Goal: Information Seeking & Learning: Find contact information

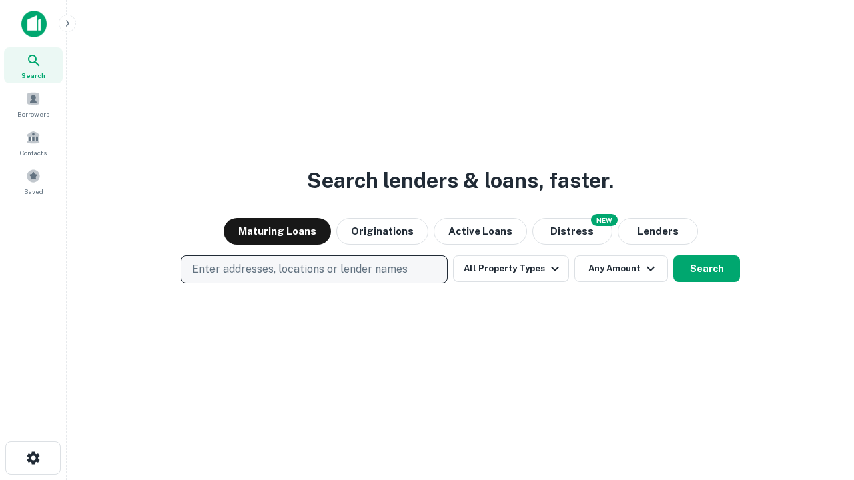
click at [313, 269] on p "Enter addresses, locations or lender names" at bounding box center [299, 269] width 215 height 16
type input "**********"
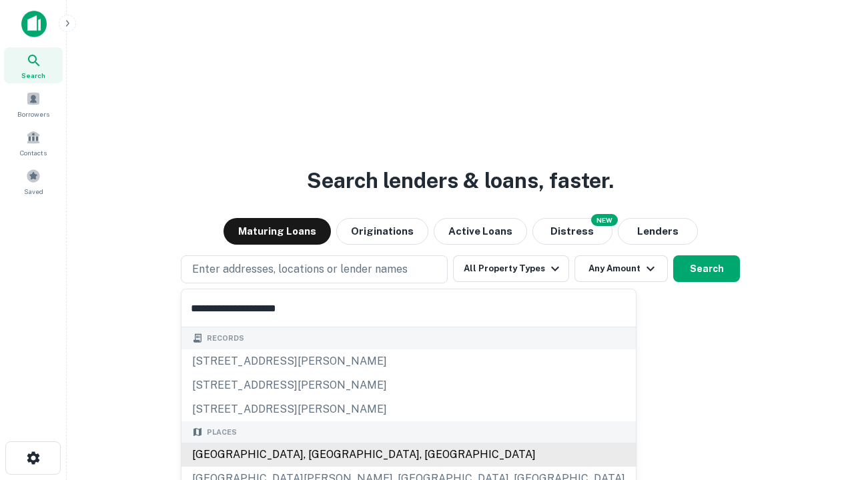
click at [319, 455] on div "[GEOGRAPHIC_DATA], [GEOGRAPHIC_DATA], [GEOGRAPHIC_DATA]" at bounding box center [408, 455] width 454 height 24
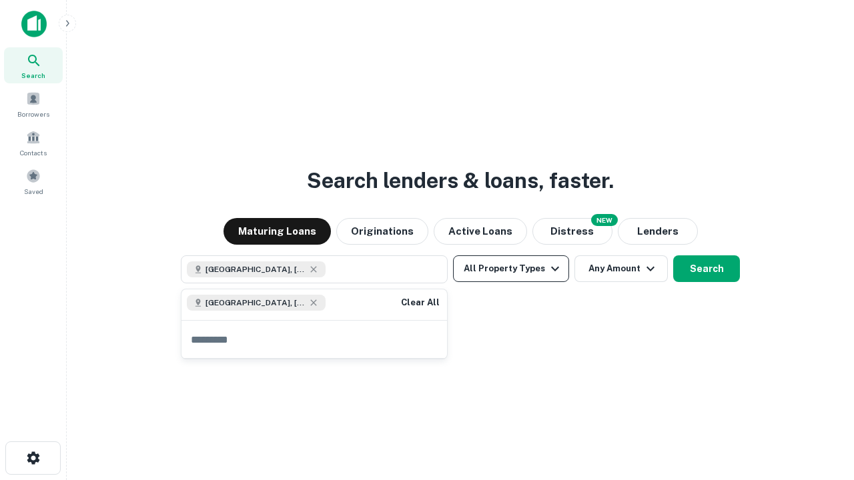
click at [511, 269] on button "All Property Types" at bounding box center [511, 268] width 116 height 27
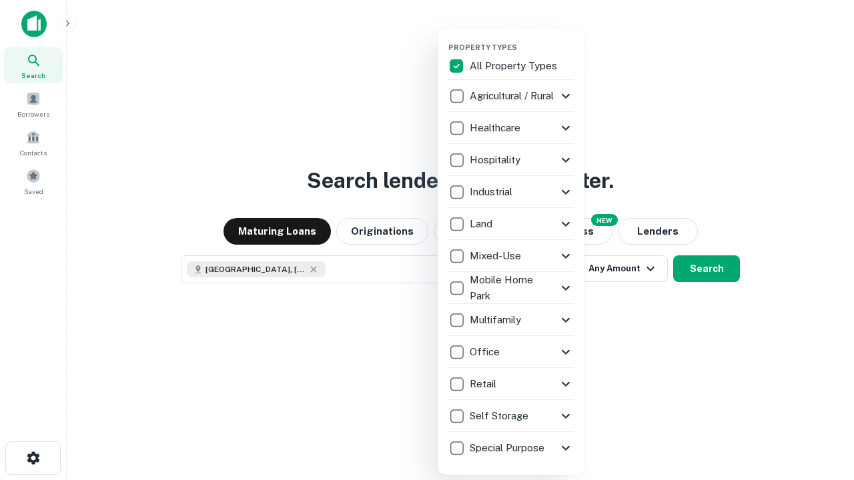
click at [521, 39] on button "button" at bounding box center [521, 39] width 147 height 1
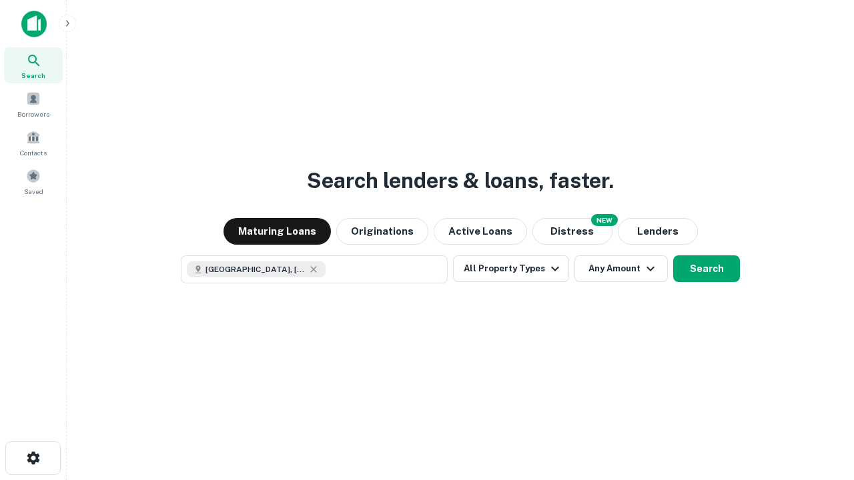
scroll to position [21, 0]
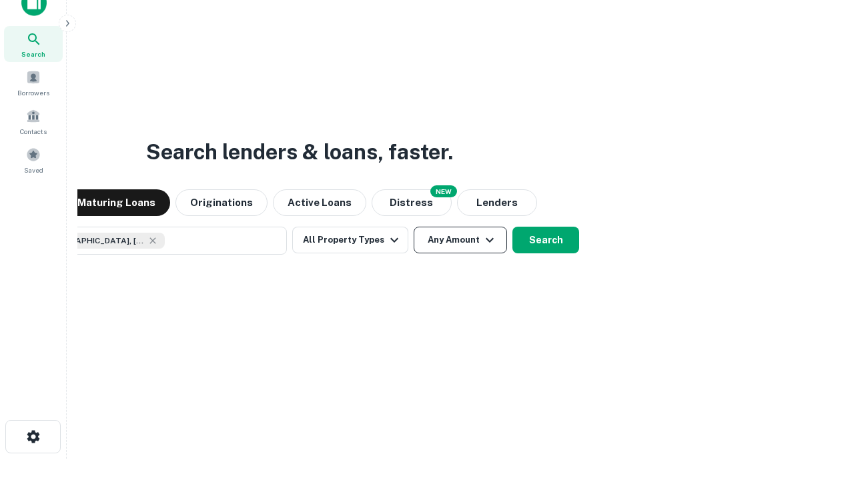
click at [413, 227] on button "Any Amount" at bounding box center [459, 240] width 93 height 27
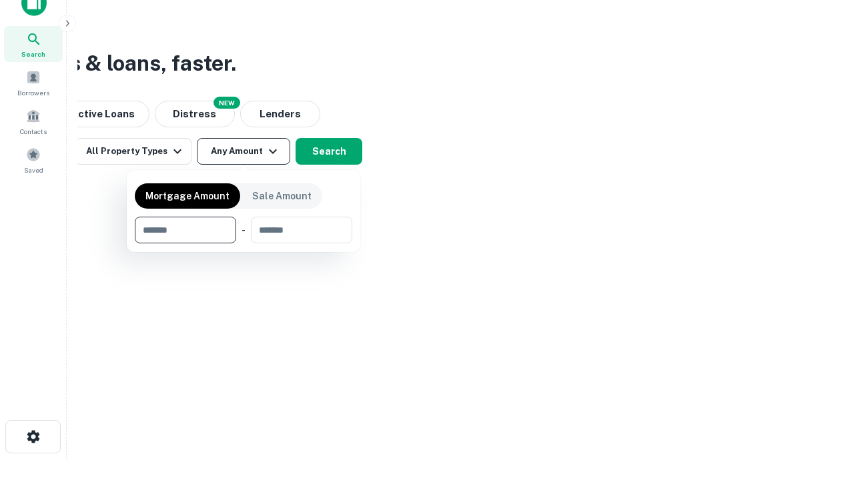
type input "*******"
click at [243, 243] on button "button" at bounding box center [243, 243] width 217 height 1
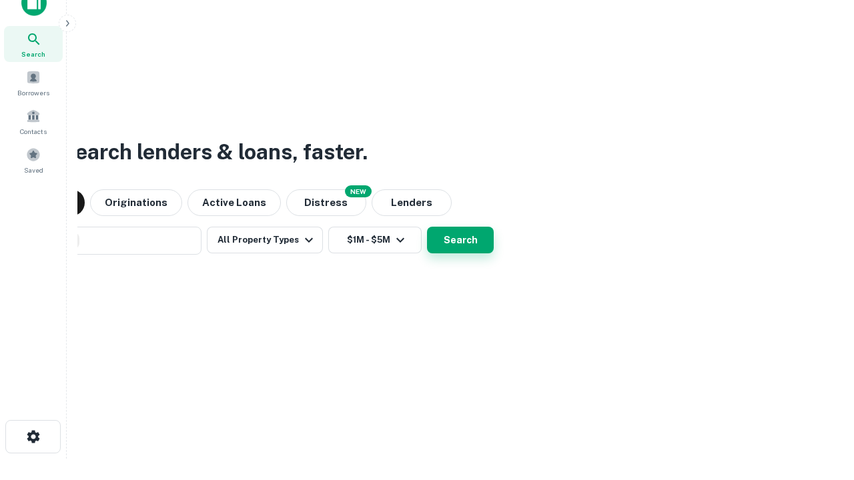
click at [427, 227] on button "Search" at bounding box center [460, 240] width 67 height 27
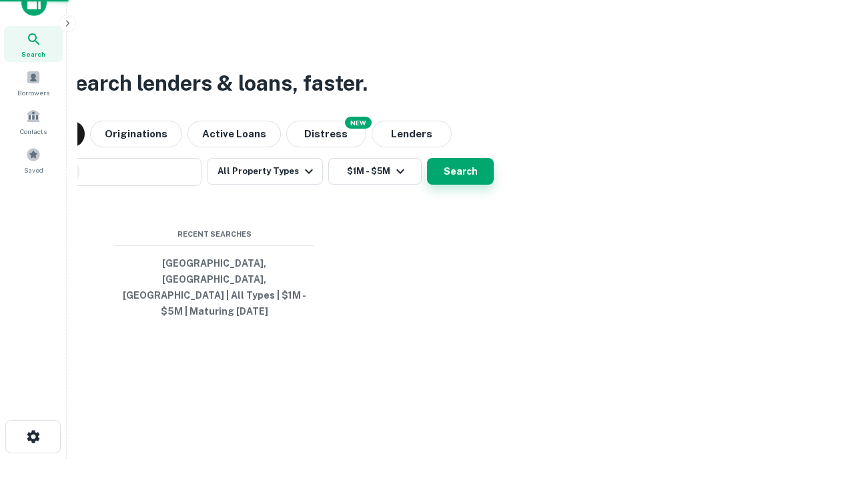
scroll to position [43, 377]
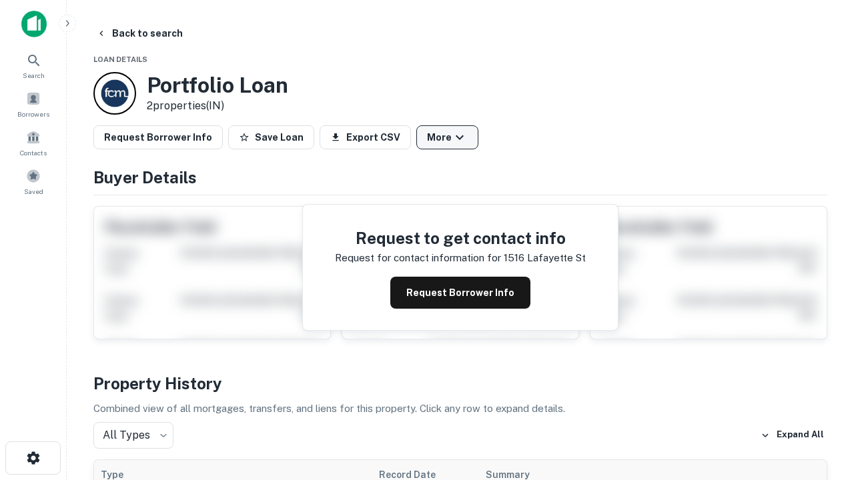
click at [447, 137] on button "More" at bounding box center [447, 137] width 62 height 24
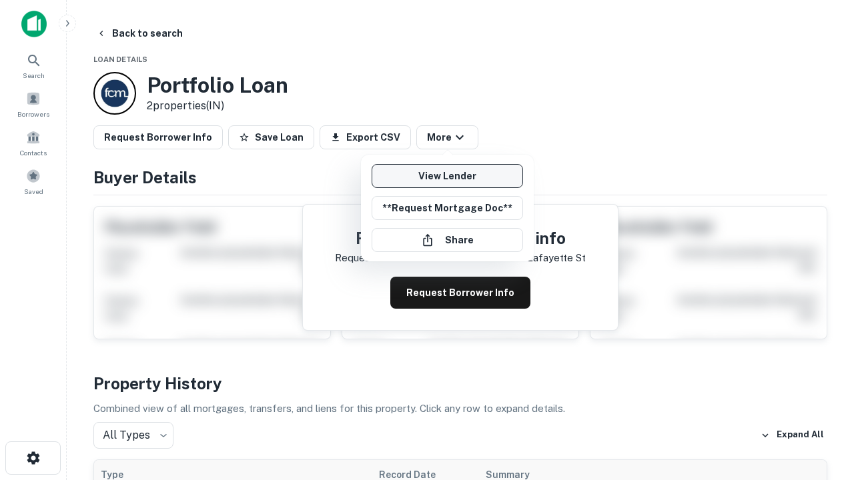
click at [447, 176] on link "View Lender" at bounding box center [446, 176] width 151 height 24
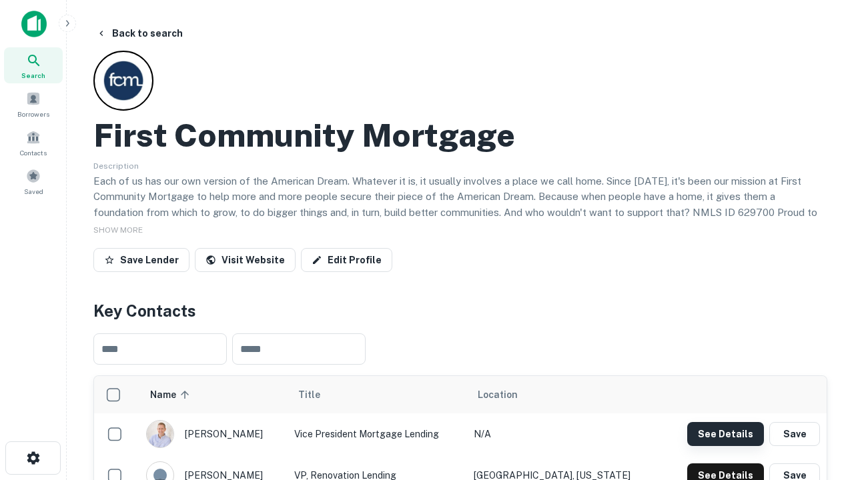
click at [725, 433] on button "See Details" at bounding box center [725, 434] width 77 height 24
click at [33, 458] on icon "button" at bounding box center [33, 458] width 16 height 16
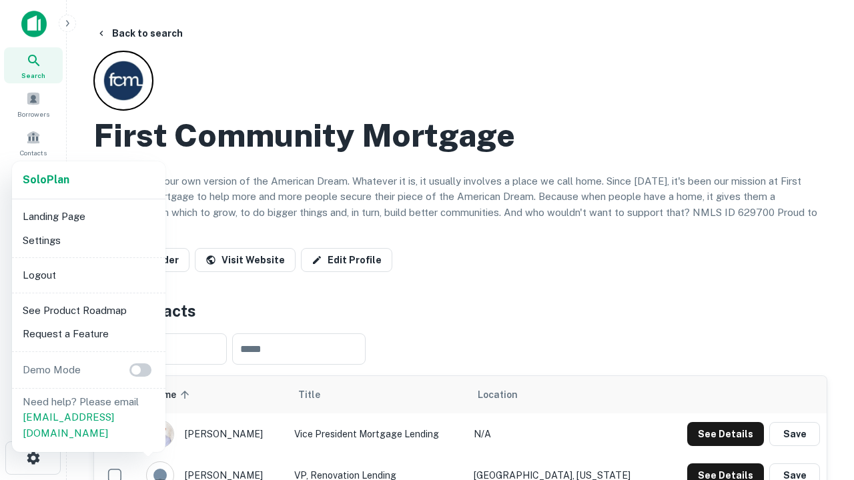
click at [88, 275] on li "Logout" at bounding box center [88, 275] width 143 height 24
